Goal: Transaction & Acquisition: Download file/media

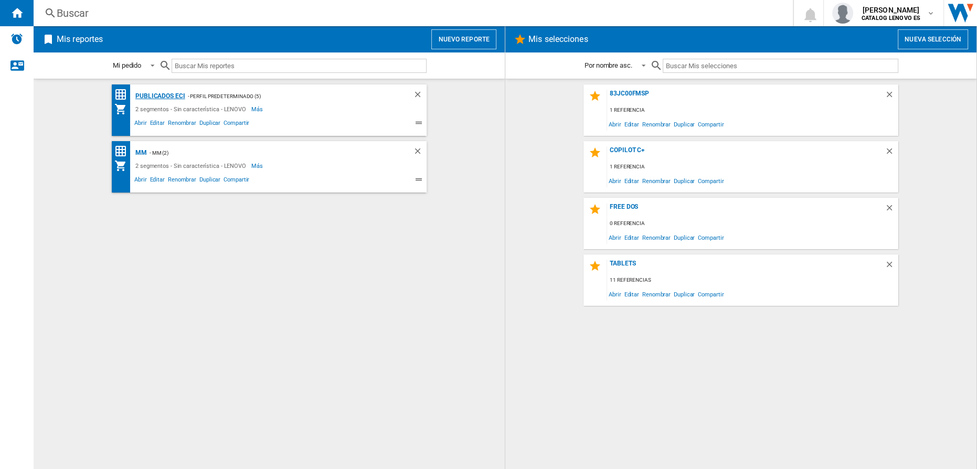
click at [173, 96] on div "Publicados ECI" at bounding box center [159, 96] width 52 height 13
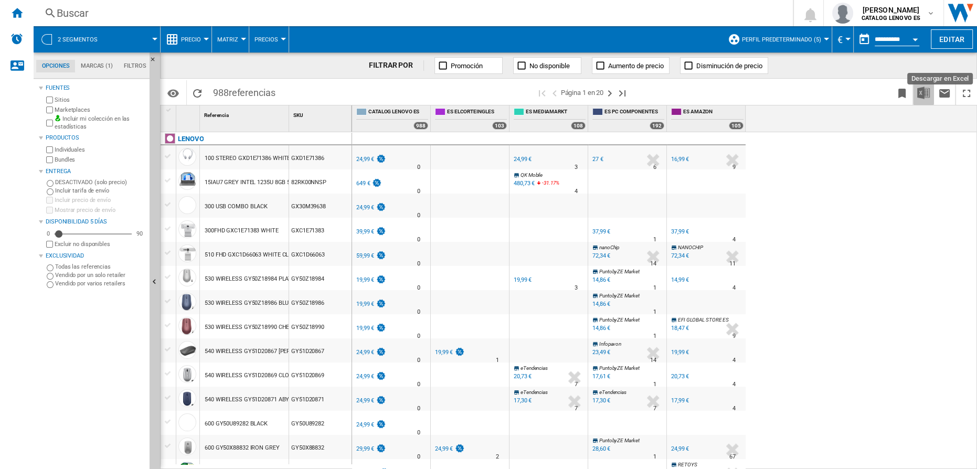
click at [922, 91] on img "Descargar en Excel" at bounding box center [923, 93] width 13 height 13
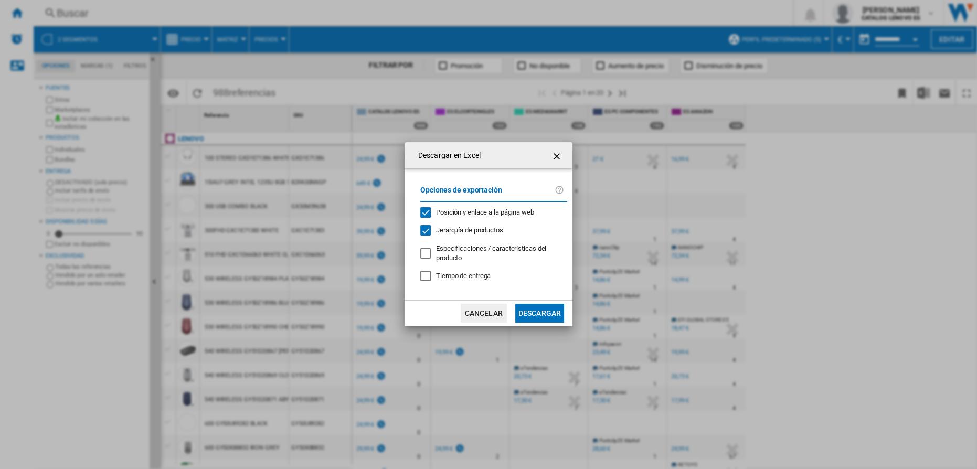
click at [537, 311] on button "Descargar" at bounding box center [539, 313] width 49 height 19
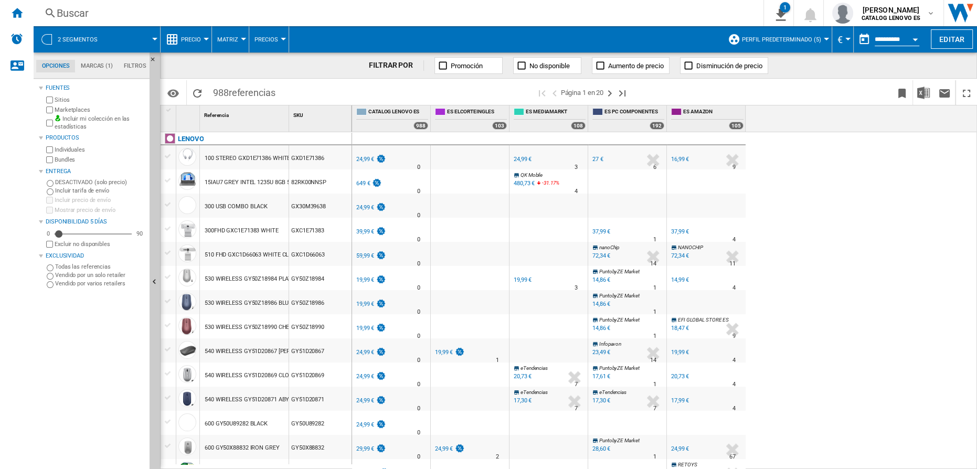
click at [395, 213] on div "%" at bounding box center [394, 209] width 5 height 13
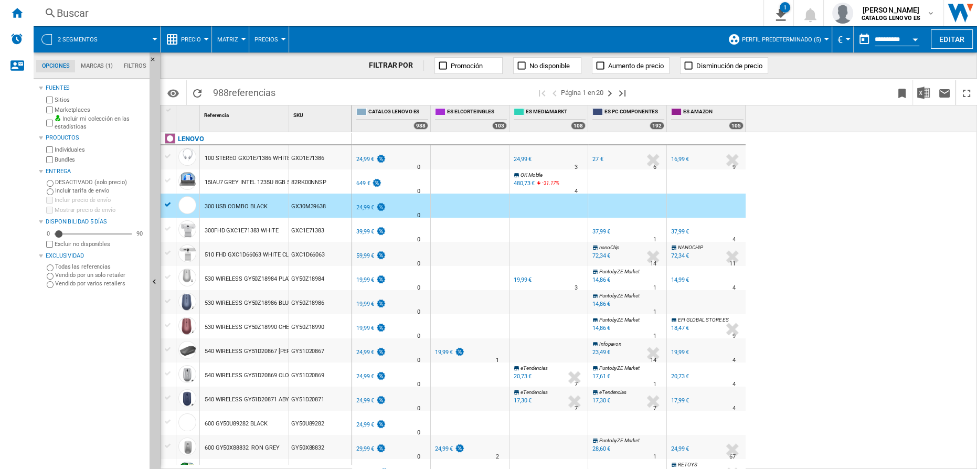
click at [555, 310] on div at bounding box center [549, 302] width 78 height 24
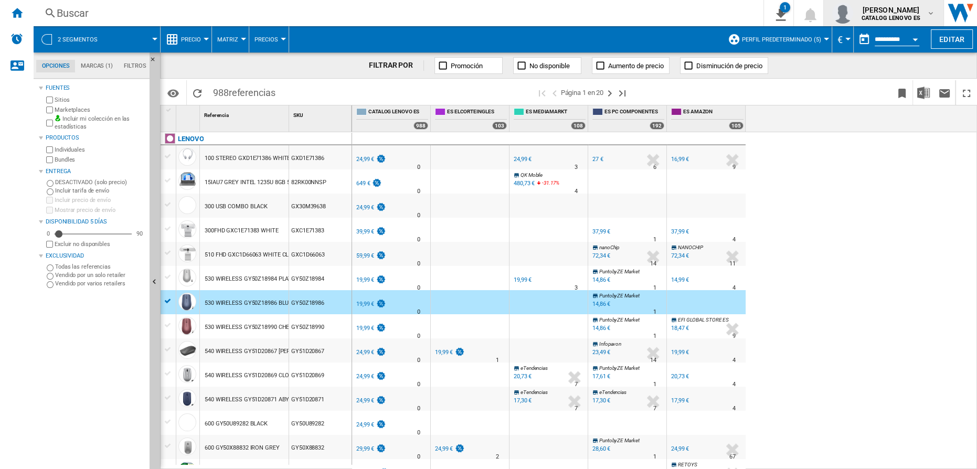
click at [880, 8] on span "[PERSON_NAME]" at bounding box center [891, 10] width 59 height 10
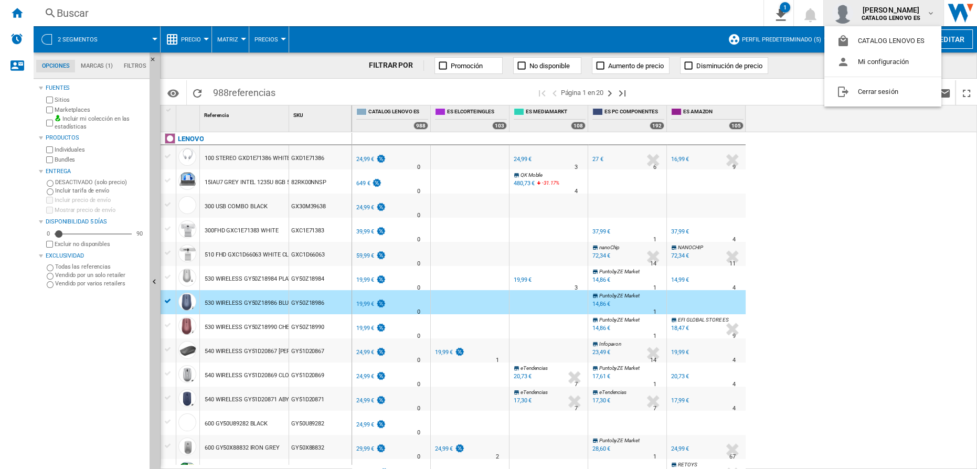
click at [880, 8] on md-backdrop at bounding box center [488, 234] width 977 height 469
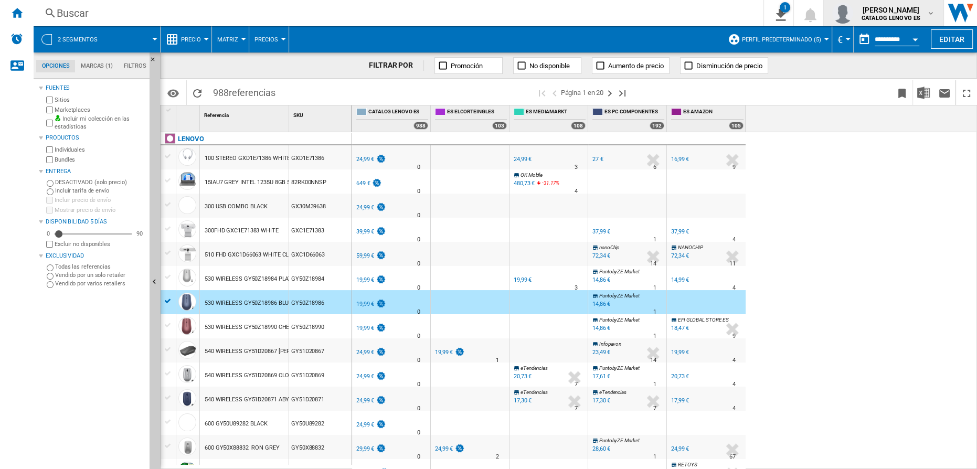
click at [880, 12] on span "[PERSON_NAME]" at bounding box center [891, 10] width 59 height 10
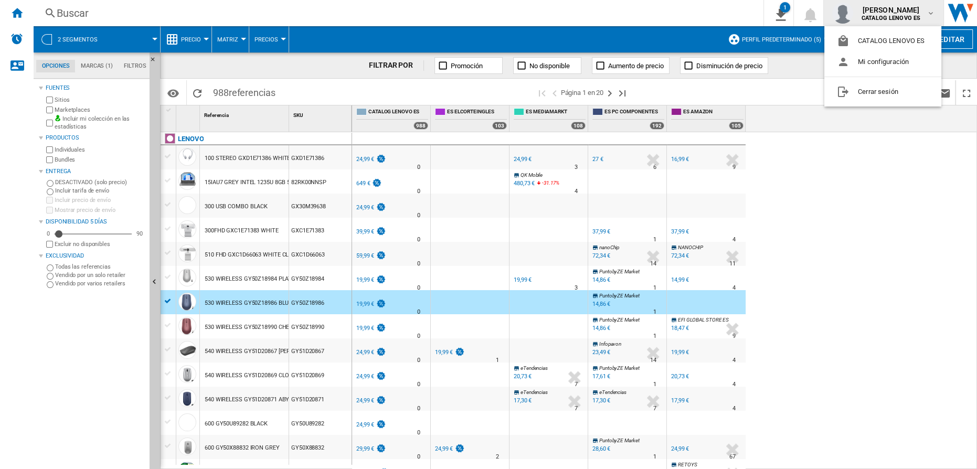
click at [880, 12] on md-backdrop at bounding box center [488, 234] width 977 height 469
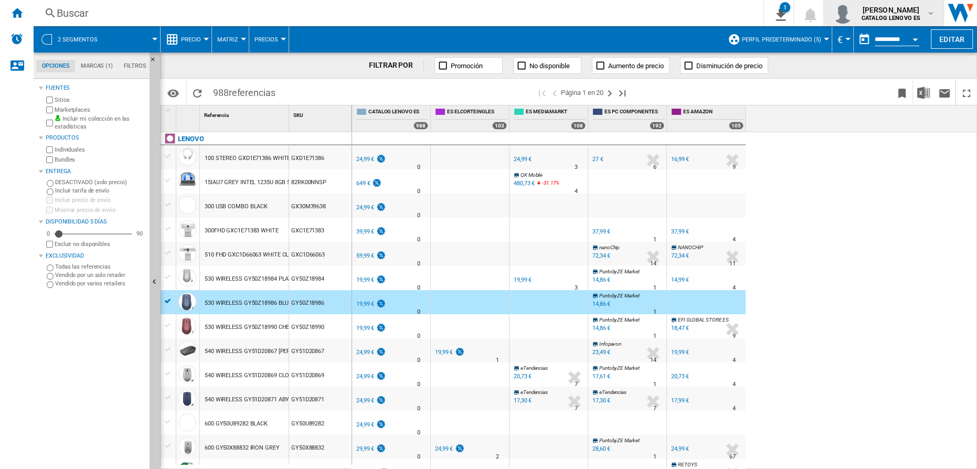
click at [880, 12] on span "[PERSON_NAME]" at bounding box center [891, 10] width 59 height 10
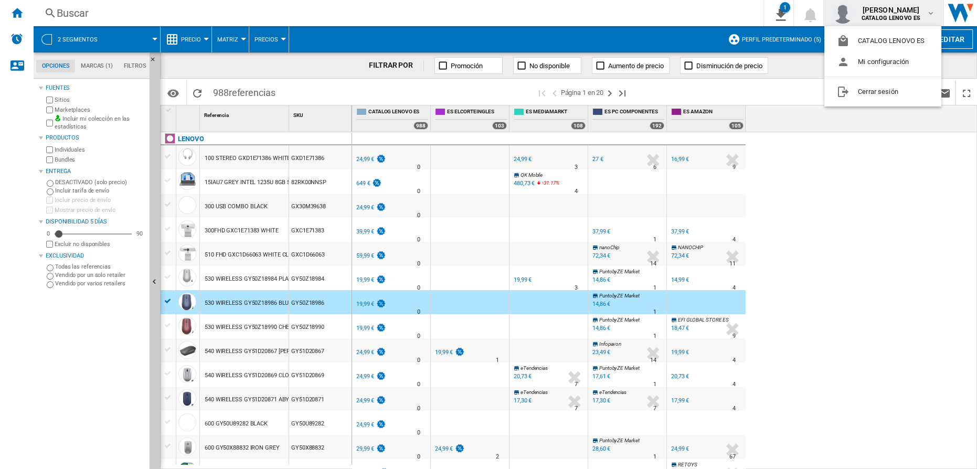
click at [866, 338] on md-backdrop at bounding box center [488, 234] width 977 height 469
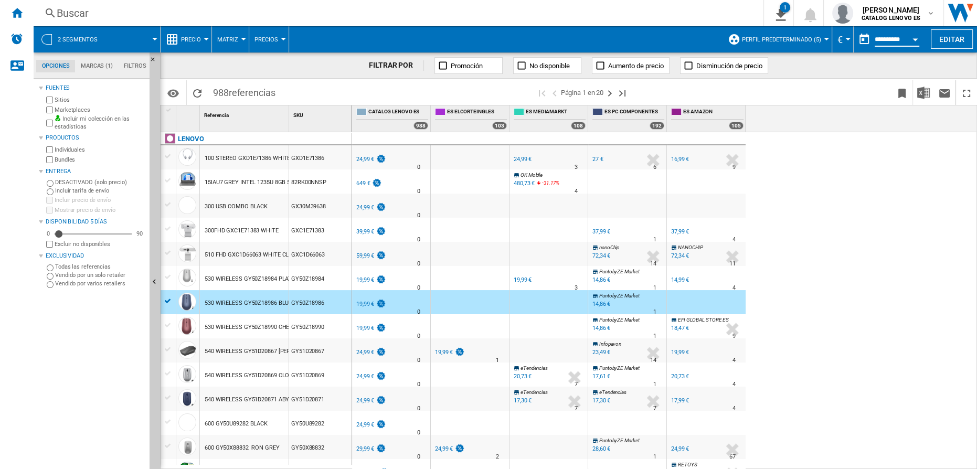
click at [901, 40] on input "**********" at bounding box center [897, 40] width 45 height 9
click at [785, 8] on div "1" at bounding box center [785, 7] width 10 height 10
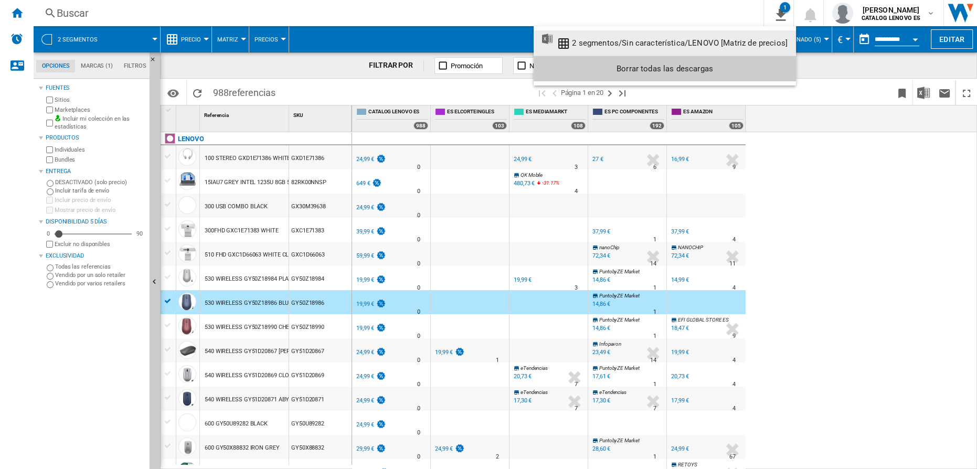
click at [603, 40] on div "2 segmentos/Sin característica/LENOVO [Matriz de precios]" at bounding box center [680, 42] width 216 height 9
